Goal: Navigation & Orientation: Find specific page/section

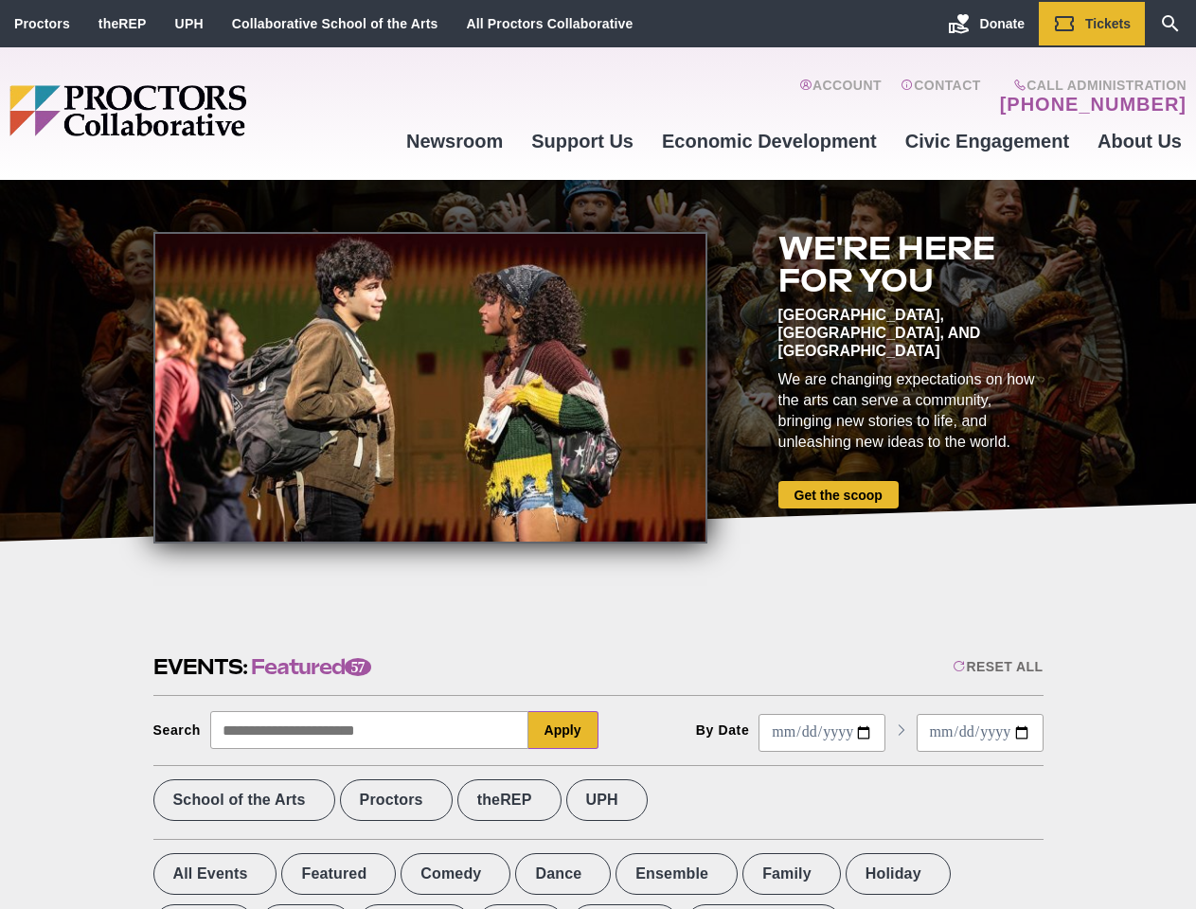
click at [597, 455] on div at bounding box center [430, 388] width 554 height 312
click at [996, 667] on div "Reset All" at bounding box center [998, 666] width 90 height 15
click at [563, 730] on button "Apply" at bounding box center [563, 730] width 70 height 38
